Goal: Information Seeking & Learning: Learn about a topic

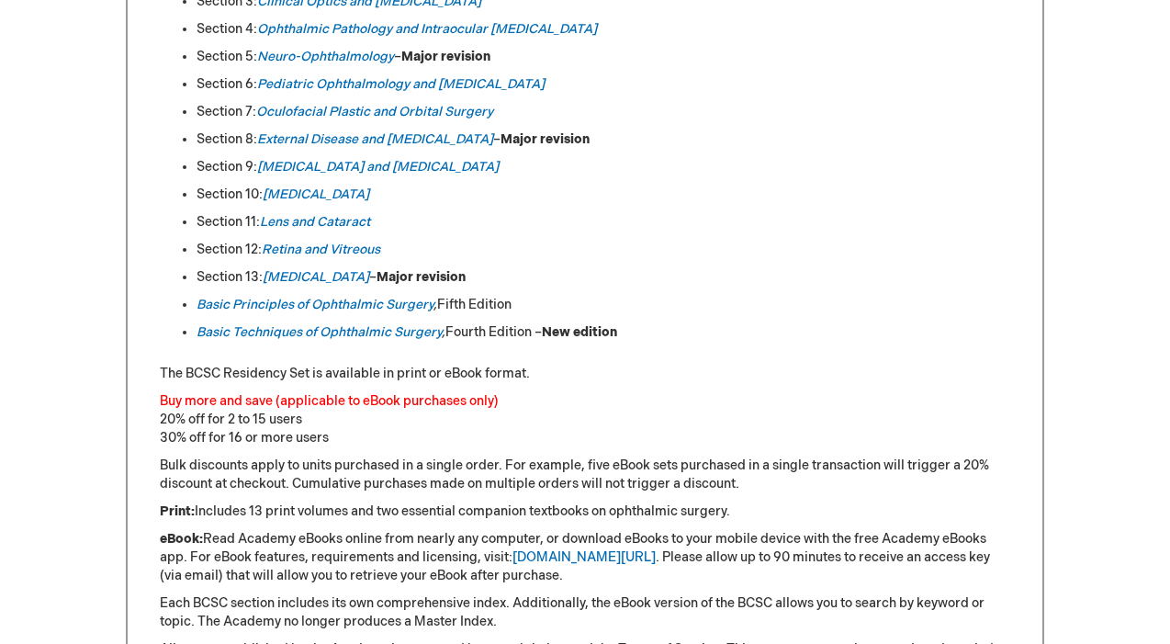
scroll to position [1109, 0]
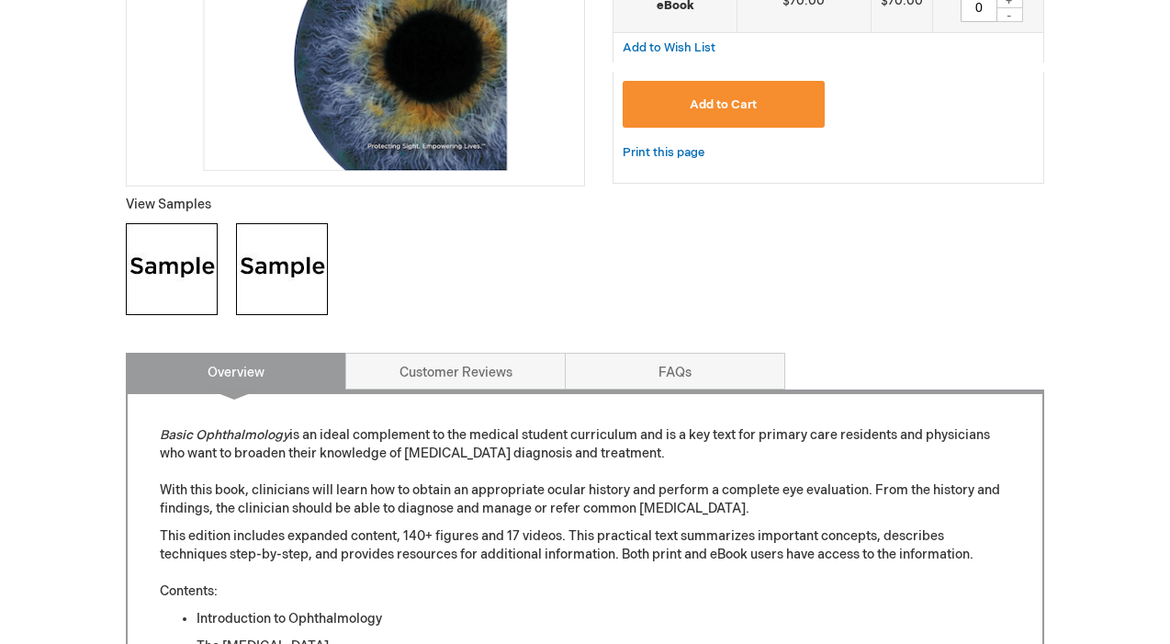
scroll to position [548, 0]
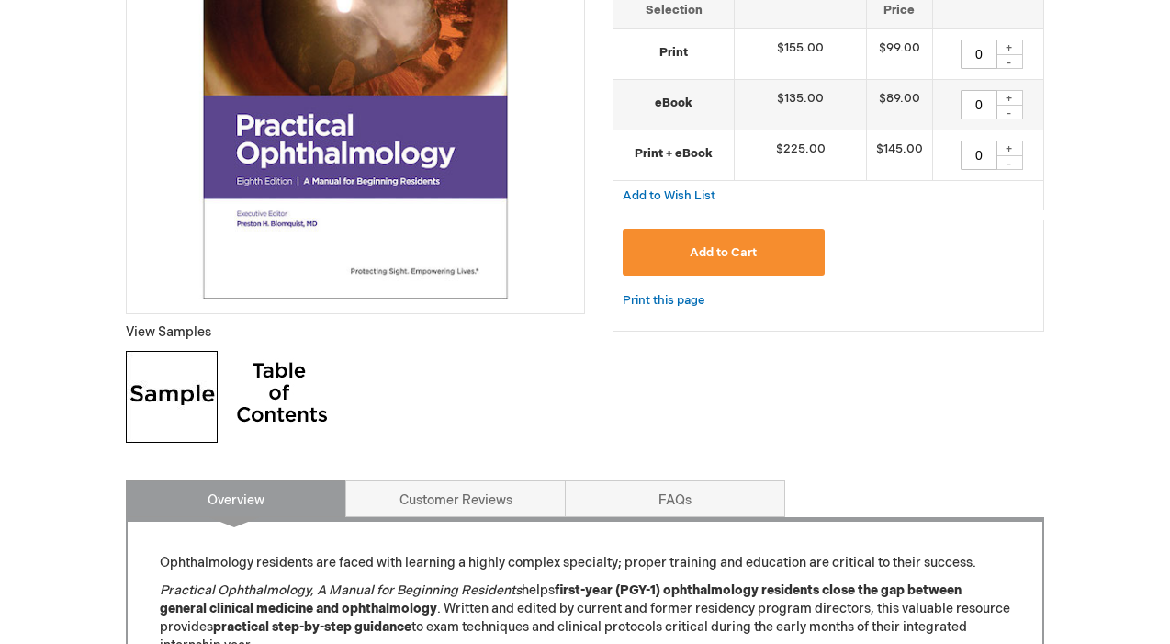
scroll to position [446, 0]
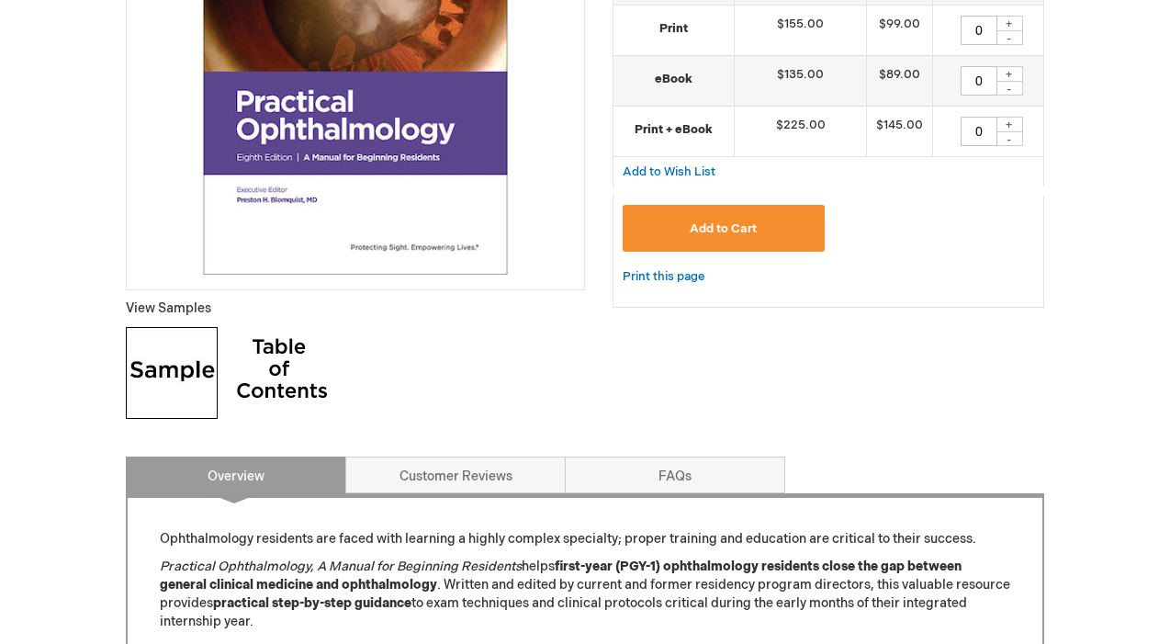
click at [188, 382] on img at bounding box center [172, 373] width 92 height 92
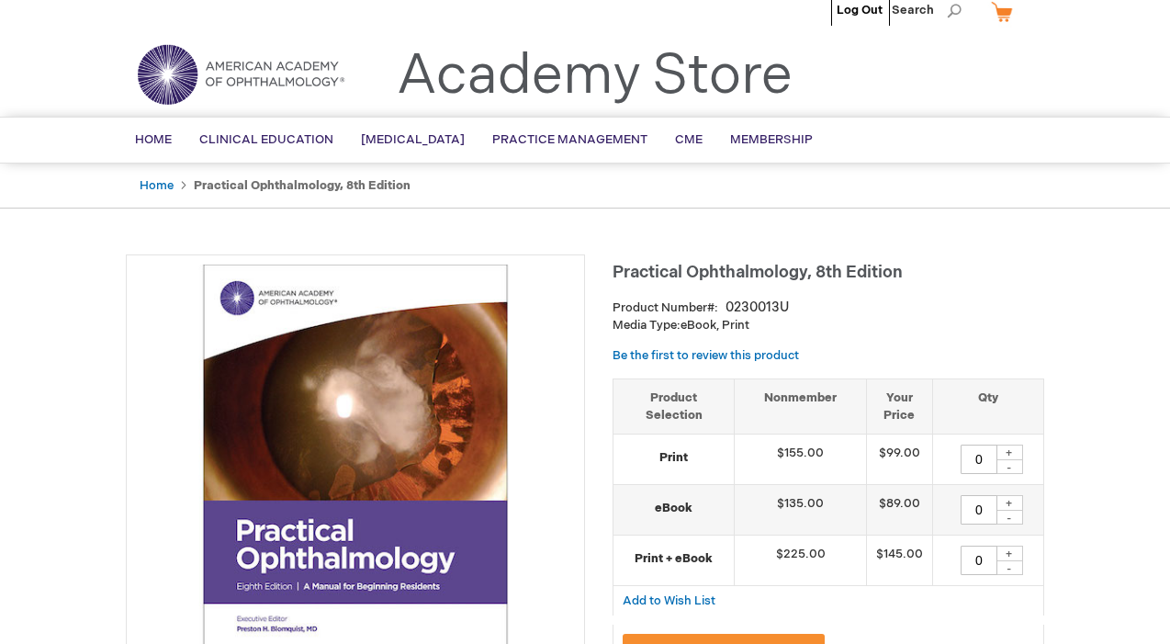
scroll to position [17, 0]
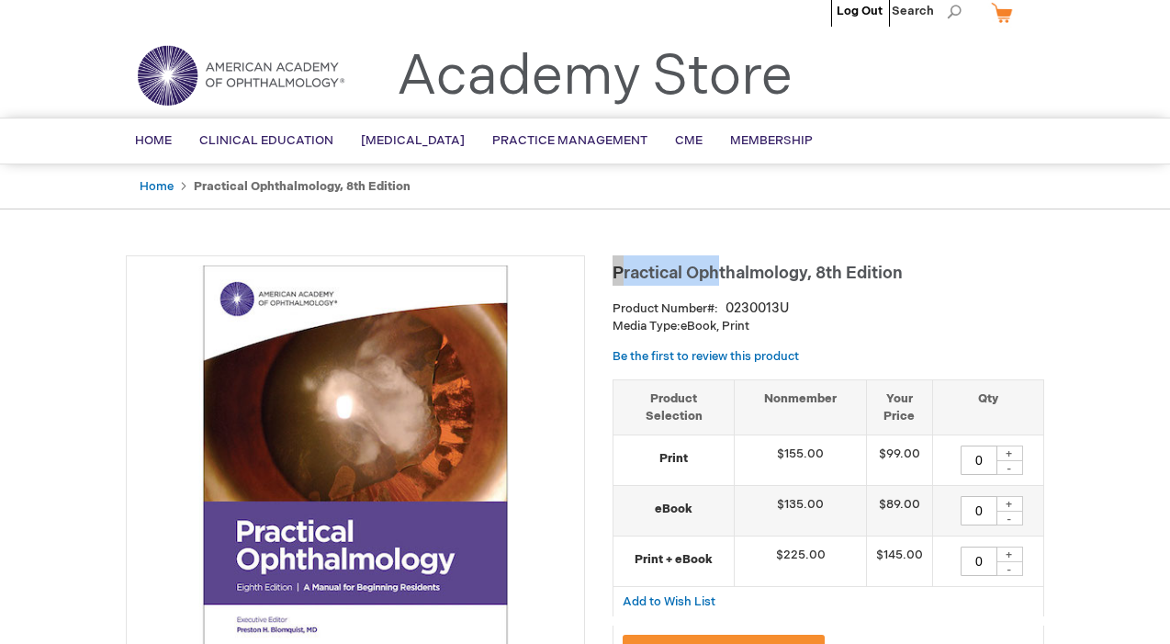
drag, startPoint x: 614, startPoint y: 273, endPoint x: 729, endPoint y: 272, distance: 115.8
click at [729, 272] on h1 "Practical Ophthalmology, 8th Edition" at bounding box center [829, 270] width 432 height 30
copy span "Practical Oph"
drag, startPoint x: 809, startPoint y: 276, endPoint x: 610, endPoint y: 265, distance: 199.6
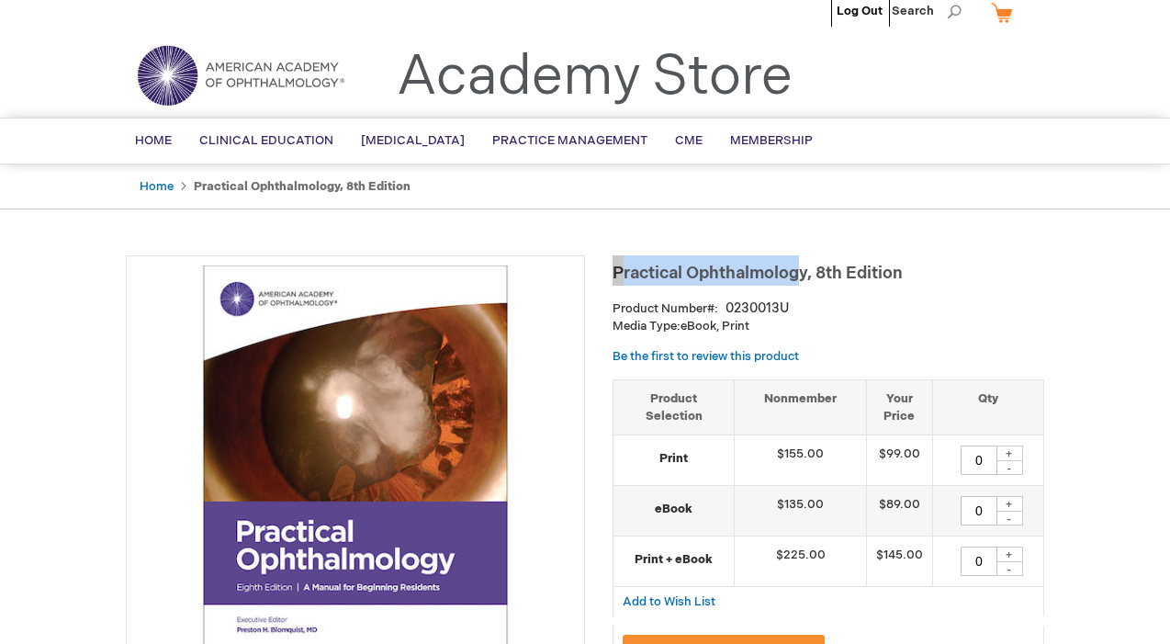
copy span "Practical Ophthalmolog"
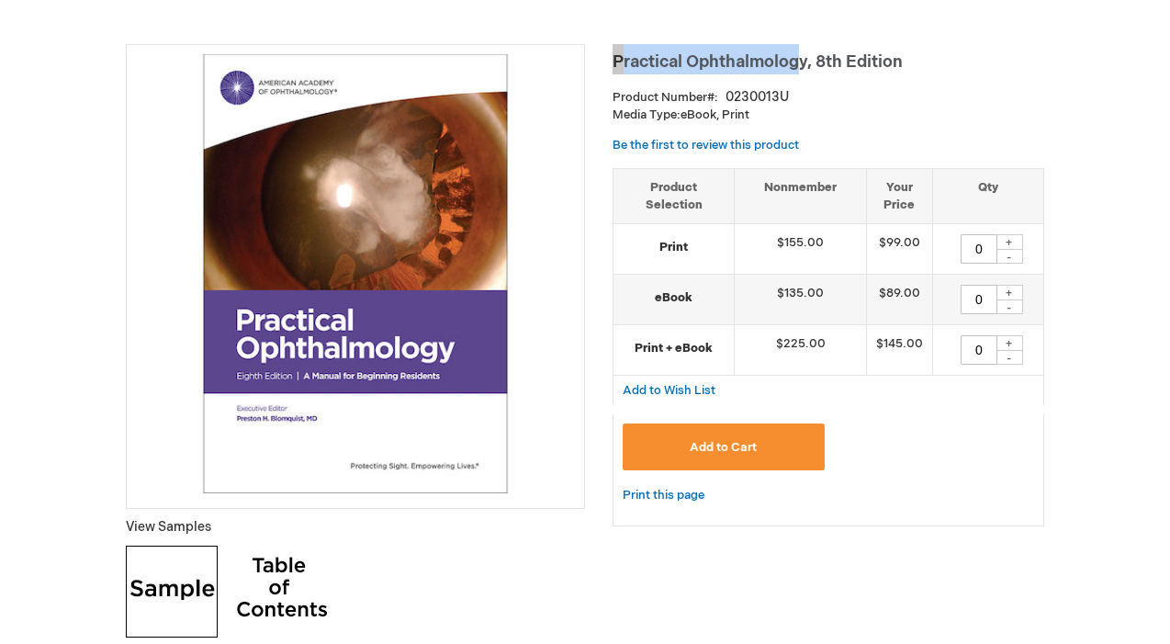
scroll to position [0, 0]
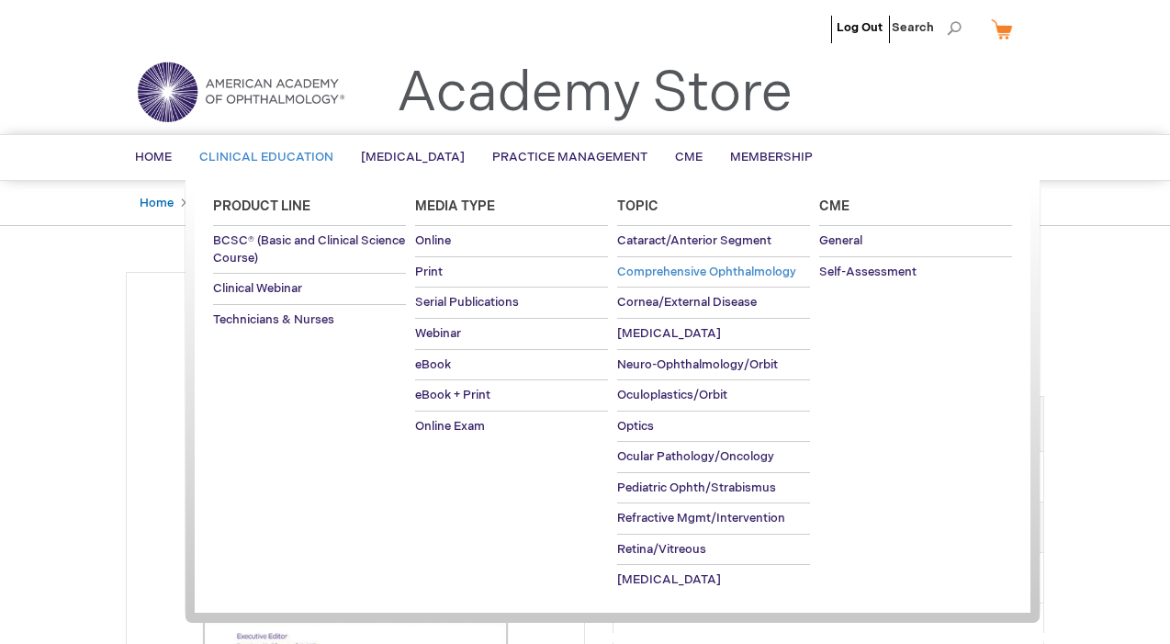
click at [679, 265] on span "Comprehensive Ophthalmology" at bounding box center [706, 272] width 179 height 15
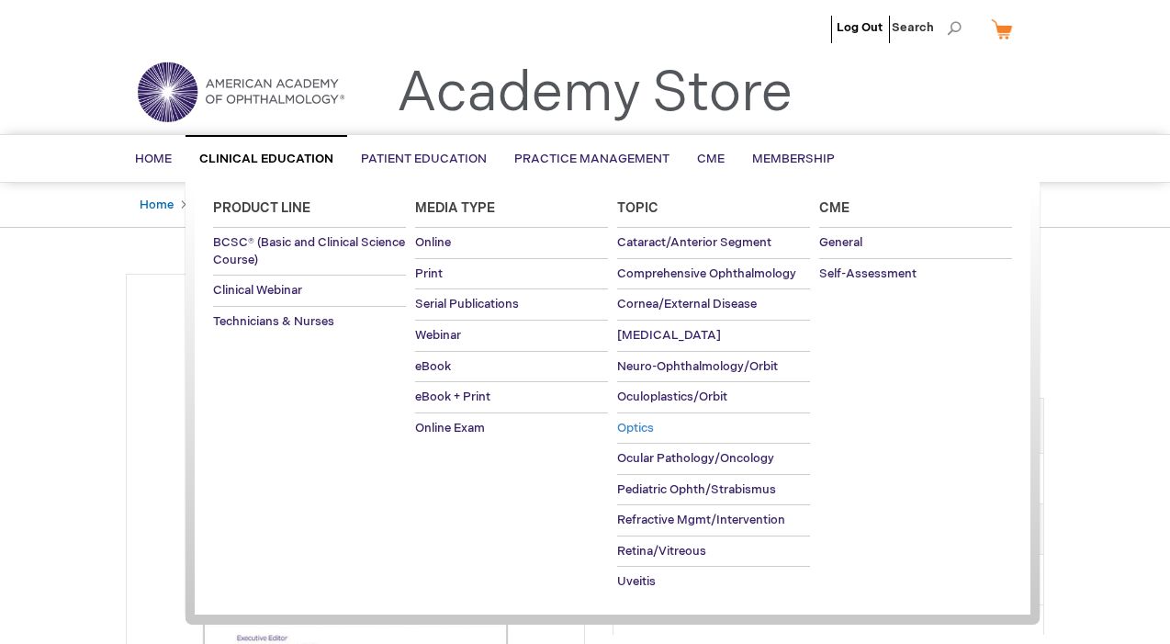
click at [647, 425] on span "Optics" at bounding box center [635, 428] width 37 height 15
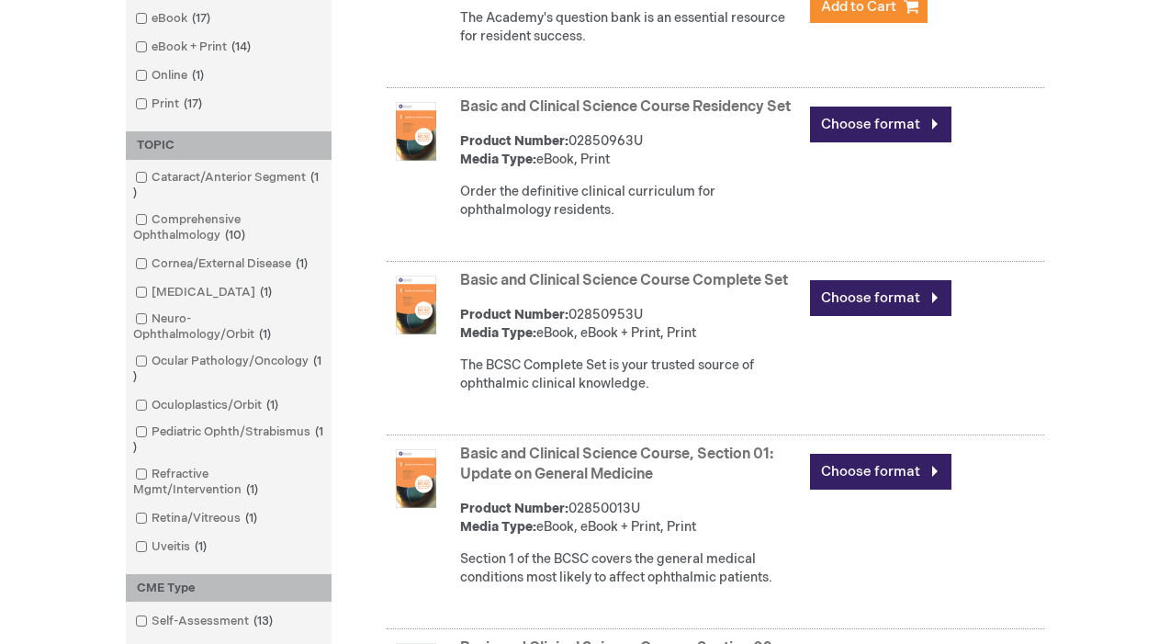
scroll to position [516, 0]
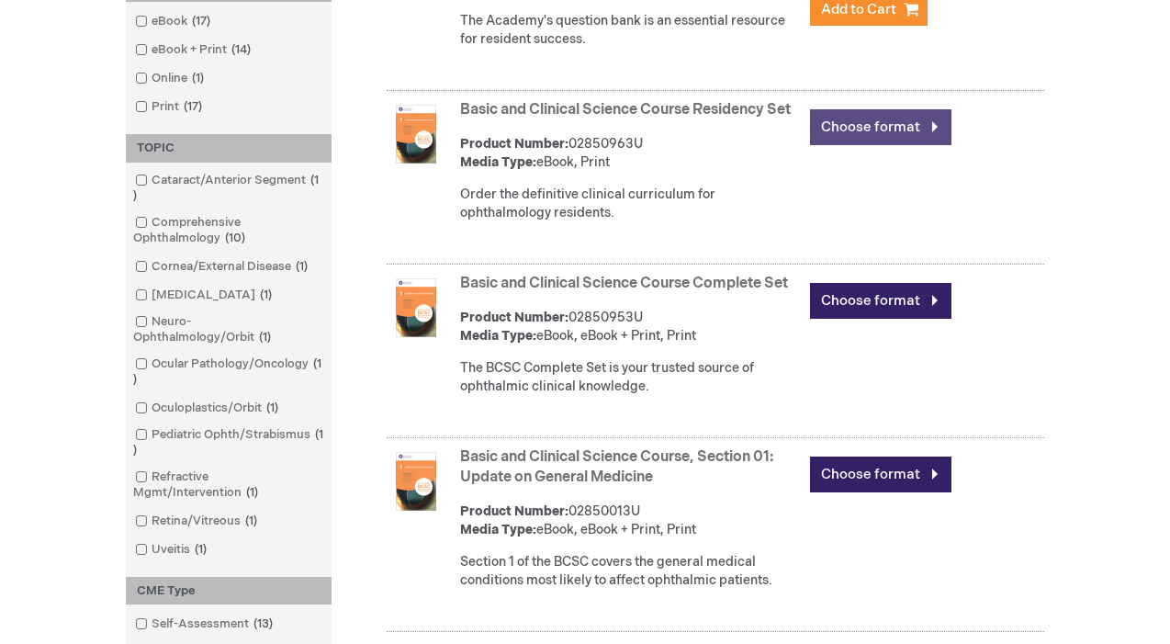
click at [911, 130] on link "Choose format" at bounding box center [880, 127] width 141 height 36
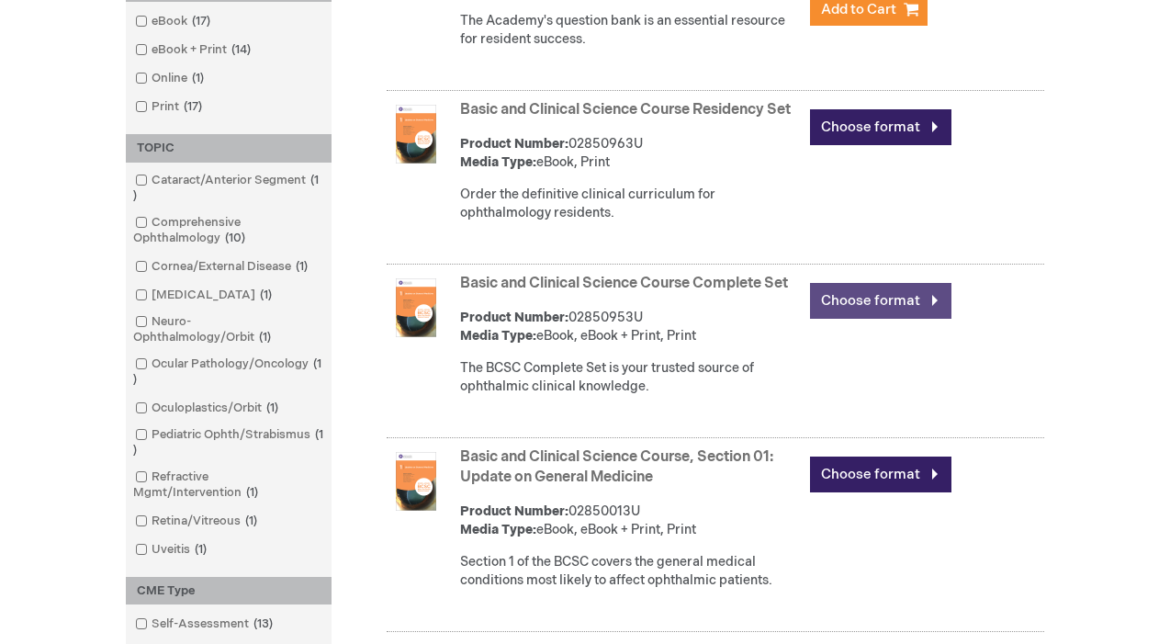
click at [860, 316] on link "Choose format" at bounding box center [880, 301] width 141 height 36
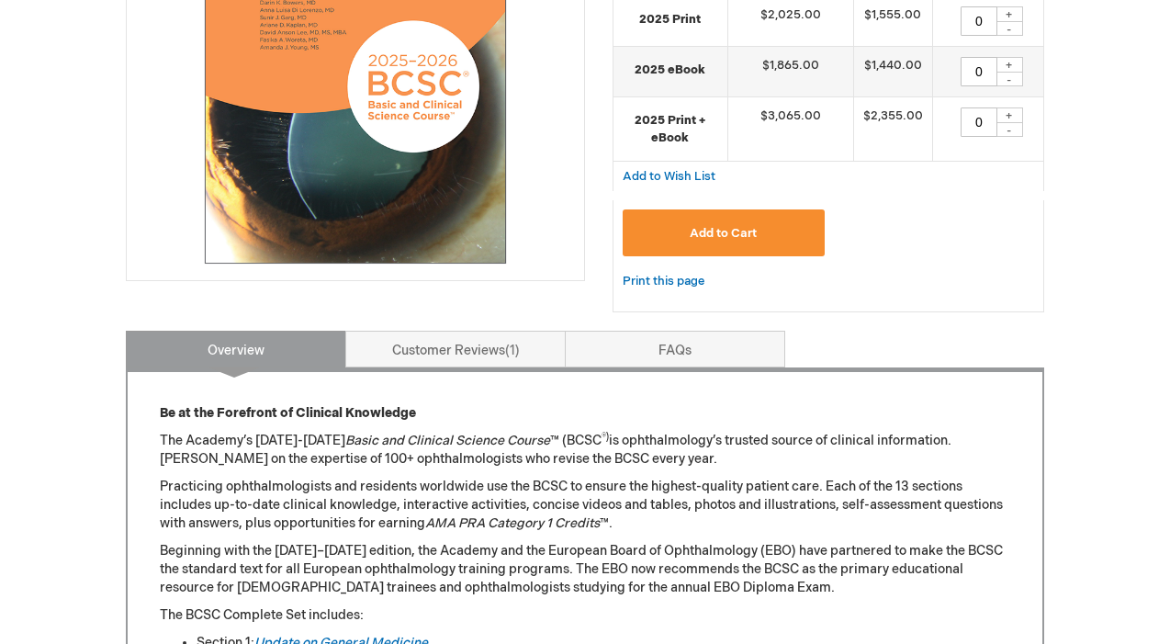
scroll to position [460, 0]
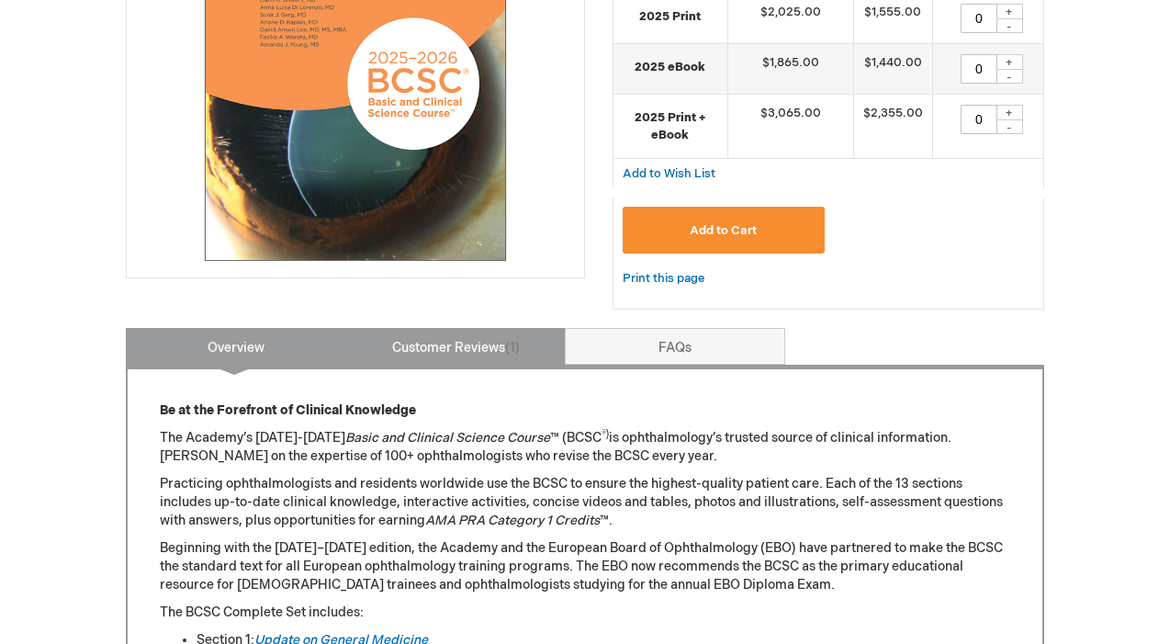
click at [480, 342] on link "Customer Reviews 1" at bounding box center [455, 346] width 220 height 37
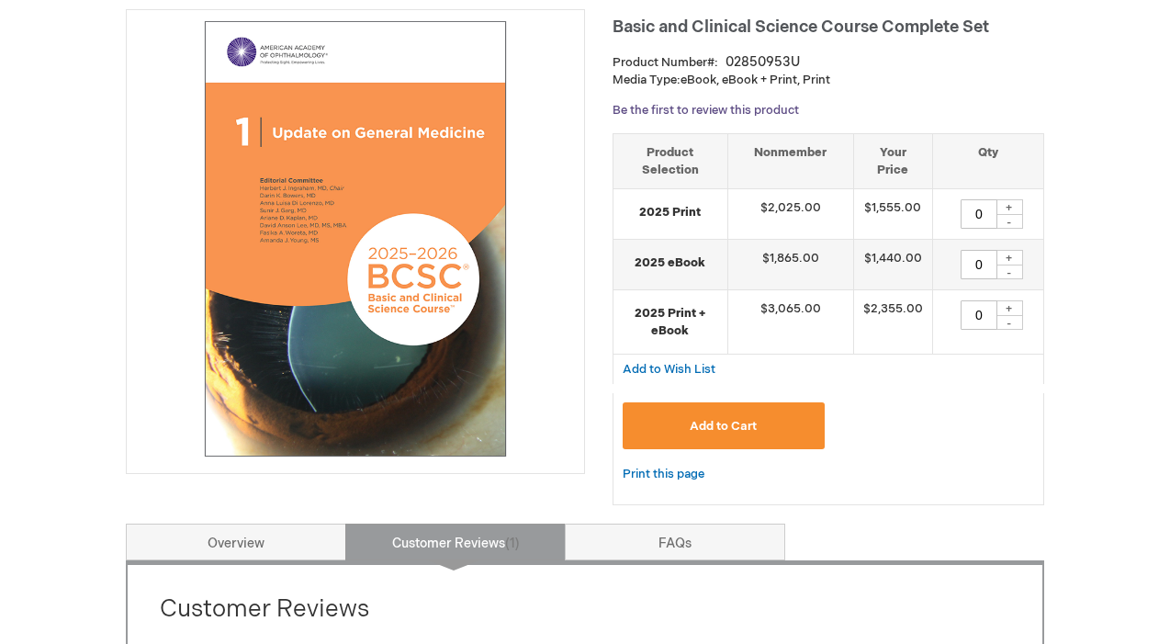
scroll to position [274, 0]
